Goal: Find specific page/section: Find specific page/section

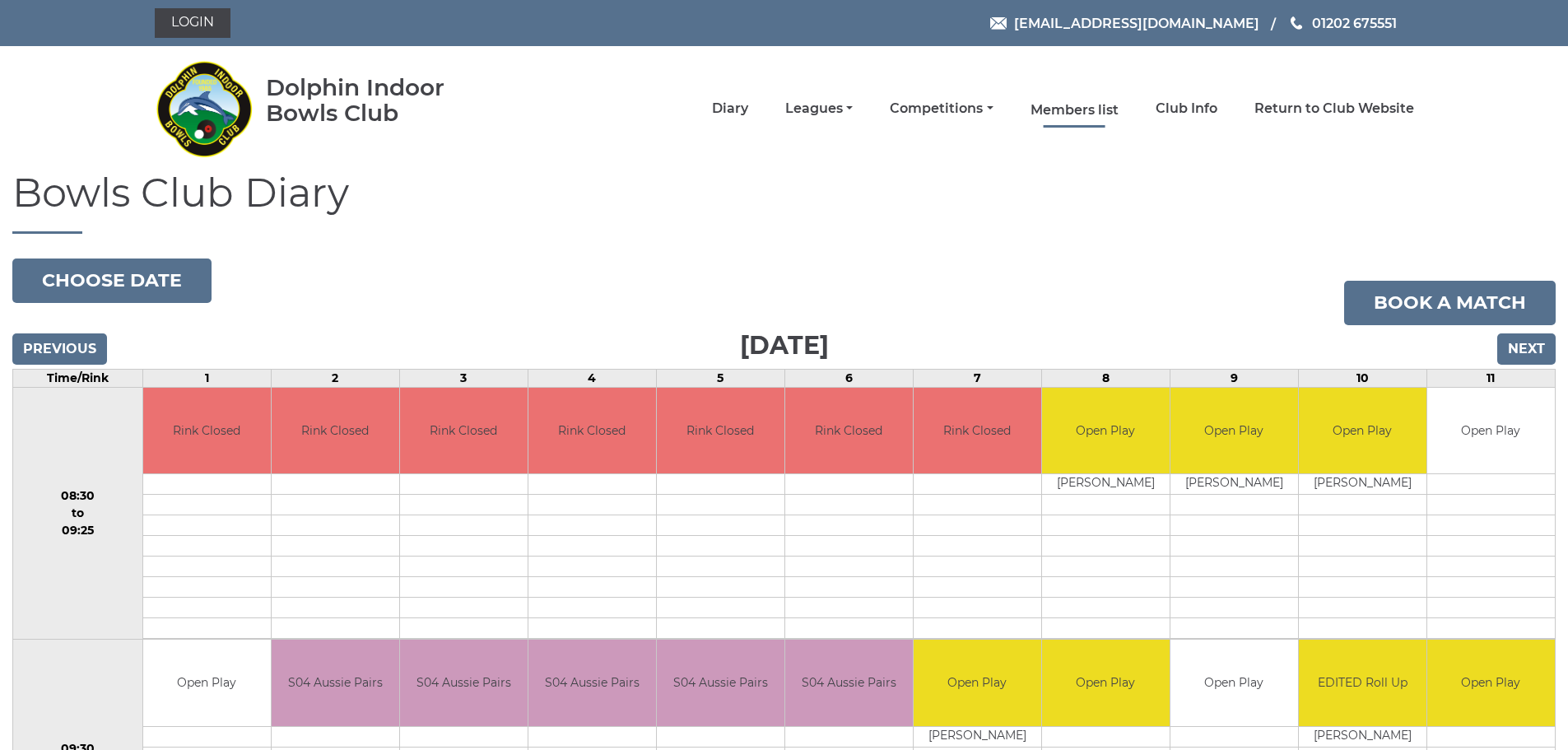
click at [1096, 105] on link "Members list" at bounding box center [1074, 110] width 88 height 18
click at [1096, 109] on link "Members list" at bounding box center [1074, 110] width 88 height 18
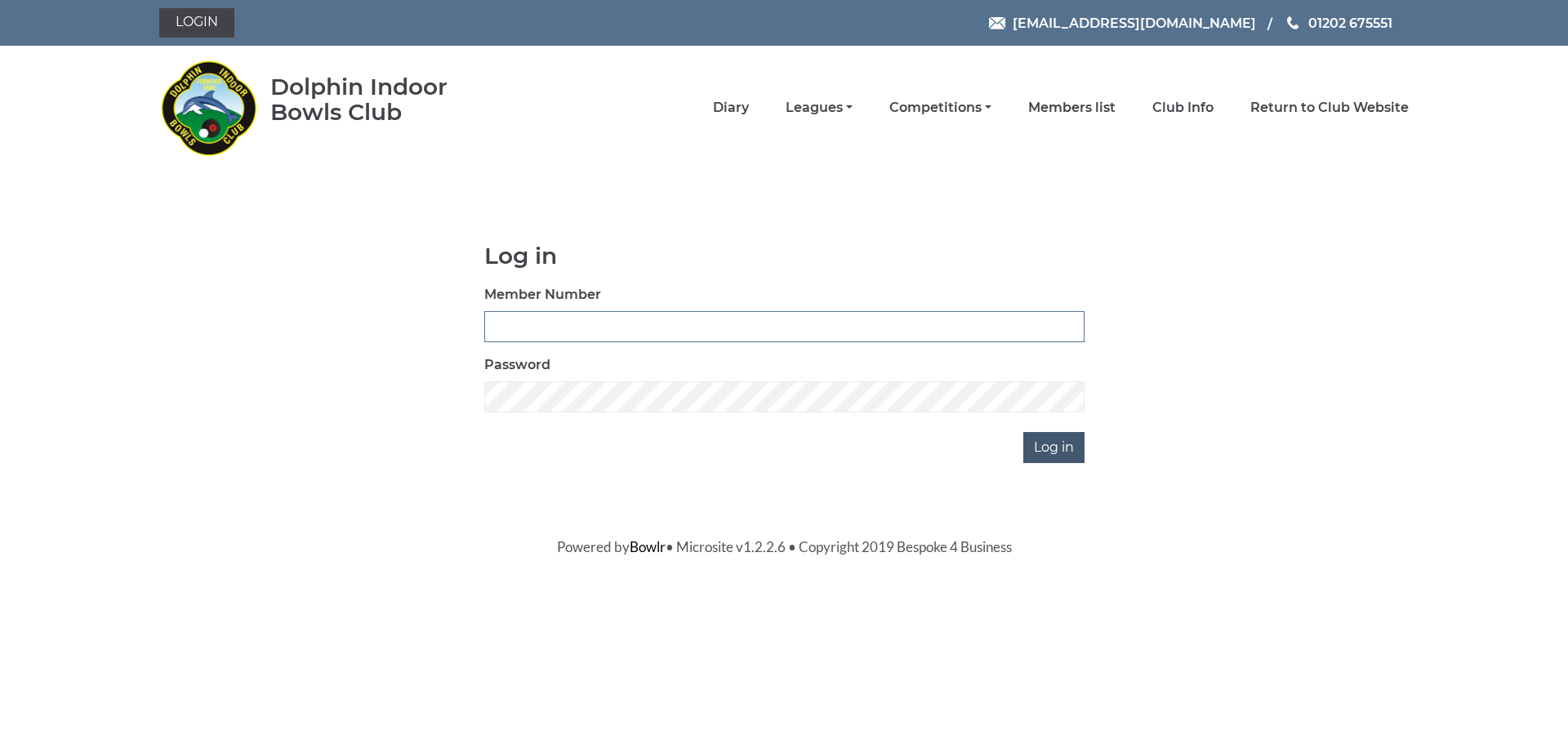
type input "3329"
click at [1052, 451] on input "Log in" at bounding box center [1054, 447] width 62 height 31
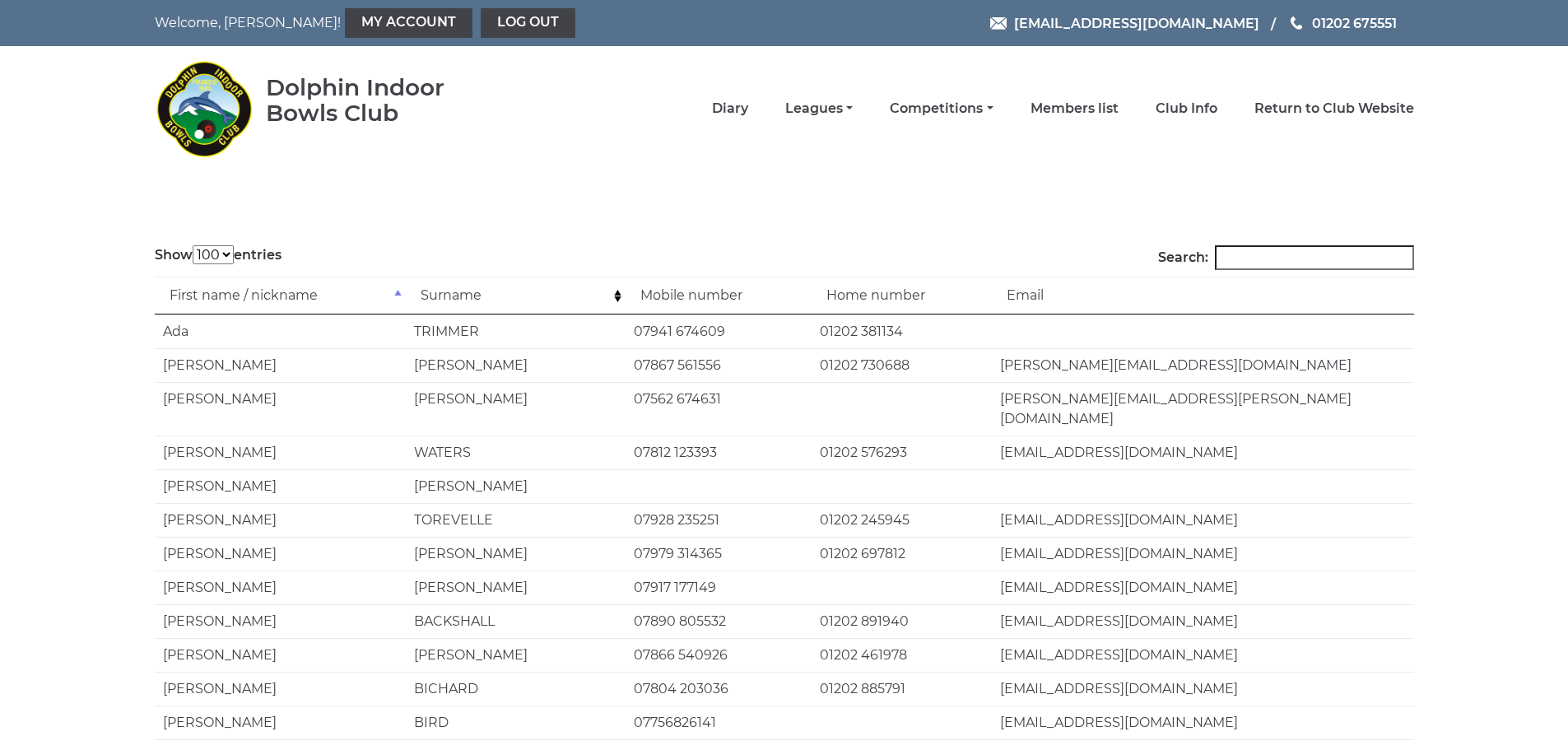
select select "100"
click at [1263, 250] on input "Search:" at bounding box center [1314, 258] width 199 height 25
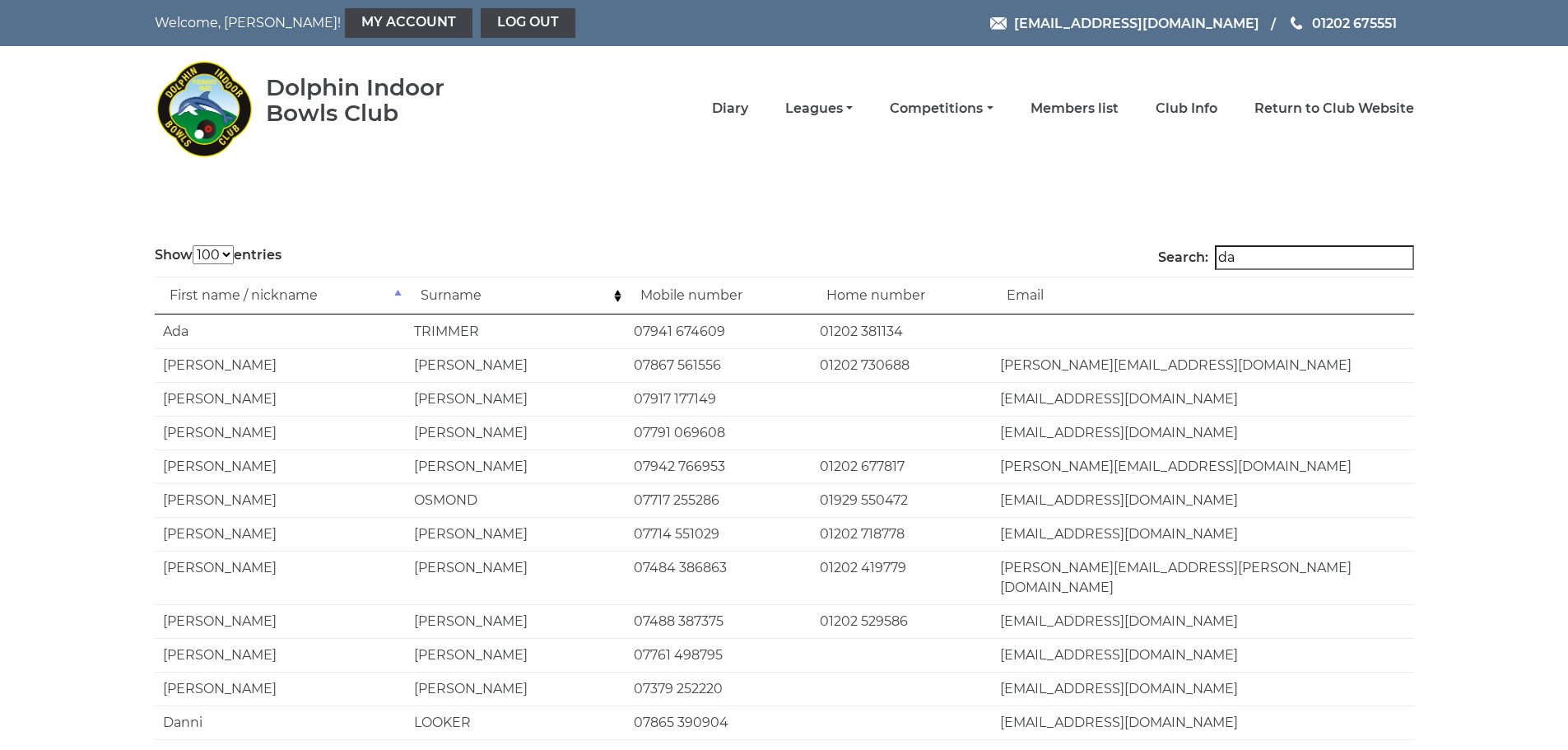
type input "d"
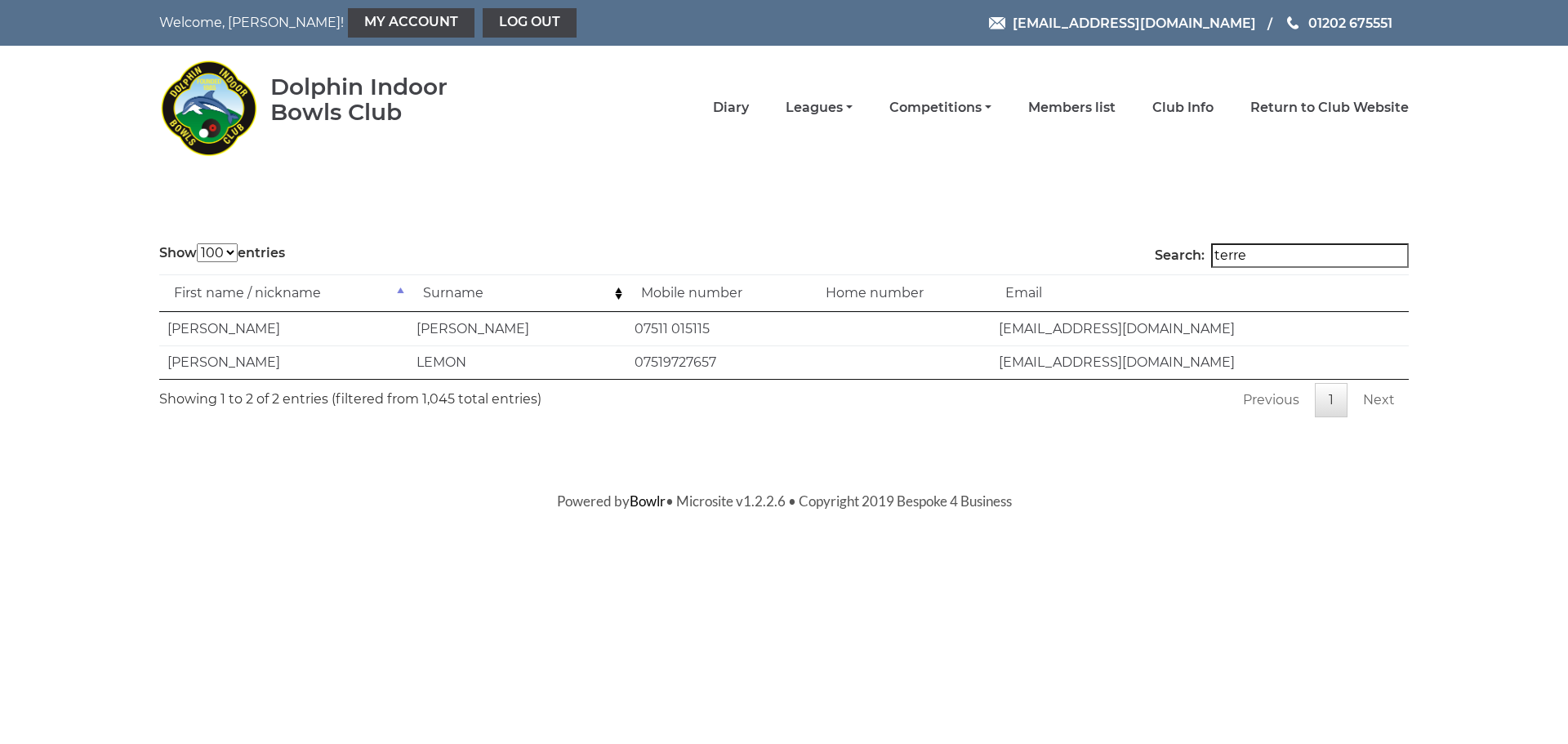
type input "terre"
click at [857, 325] on td at bounding box center [900, 329] width 179 height 33
